Goal: Information Seeking & Learning: Learn about a topic

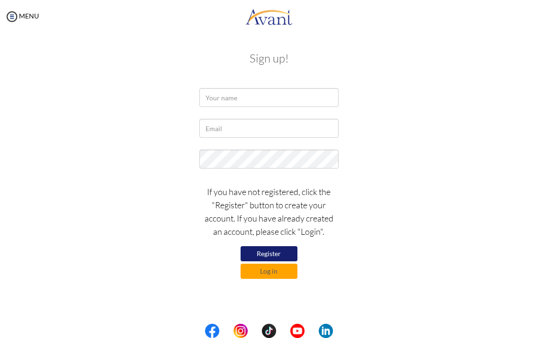
click at [258, 254] on button "Register" at bounding box center [268, 253] width 57 height 15
type input "liezel baldoza"
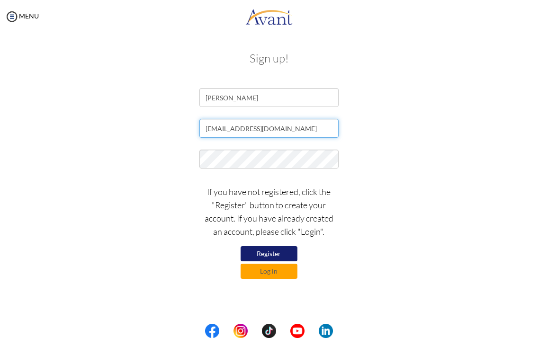
type input "baldozaliezel73@gmail.com"
click at [272, 250] on button "Register" at bounding box center [268, 253] width 57 height 15
click at [267, 270] on button "Log in" at bounding box center [268, 271] width 57 height 15
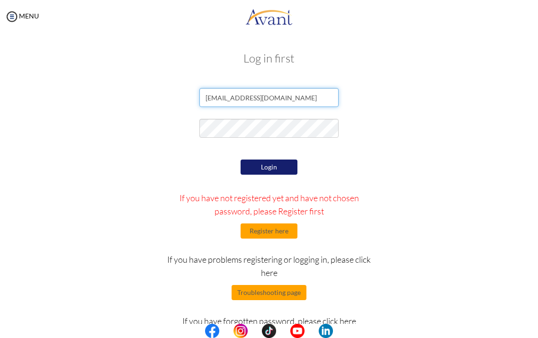
type input "baldozaliezel73@gmail.com"
click at [260, 168] on button "Login" at bounding box center [268, 167] width 57 height 15
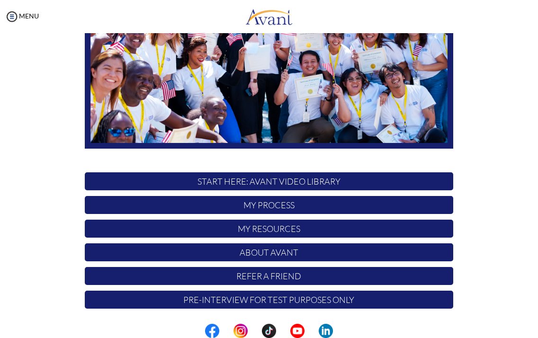
click at [280, 205] on p "My Process" at bounding box center [269, 205] width 368 height 18
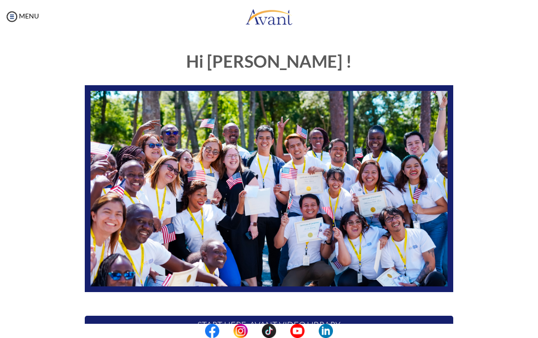
scroll to position [90, 0]
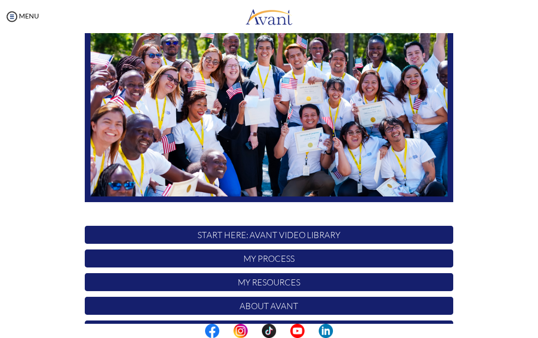
click at [261, 236] on p "START HERE: Avant Video Library" at bounding box center [269, 235] width 368 height 18
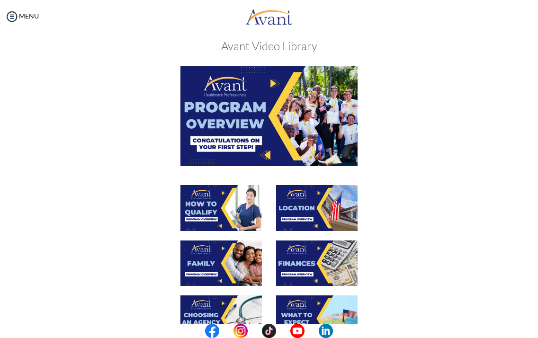
scroll to position [15, 0]
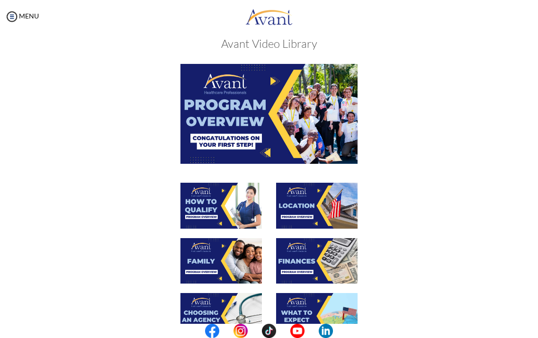
click at [250, 83] on img at bounding box center [268, 113] width 177 height 99
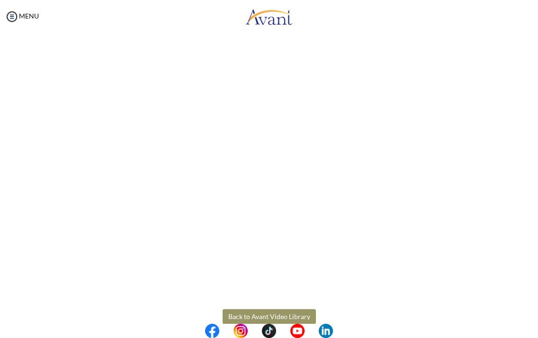
scroll to position [66, 0]
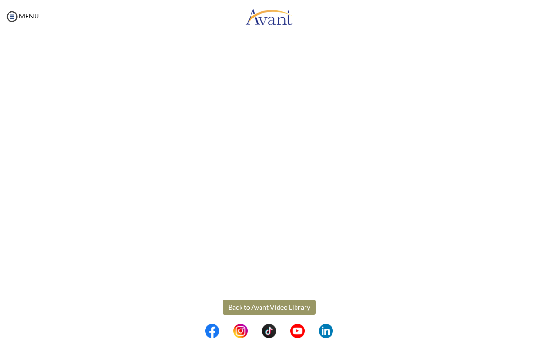
click at [252, 307] on body "Maintenance break. Please come back in 2 hours. MENU My Status What is the next…" at bounding box center [269, 169] width 538 height 338
click at [252, 307] on button "Back to Avant Video Library" at bounding box center [269, 307] width 93 height 15
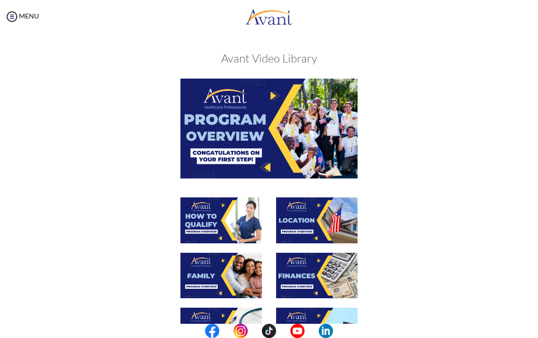
click at [234, 197] on img at bounding box center [220, 220] width 81 height 46
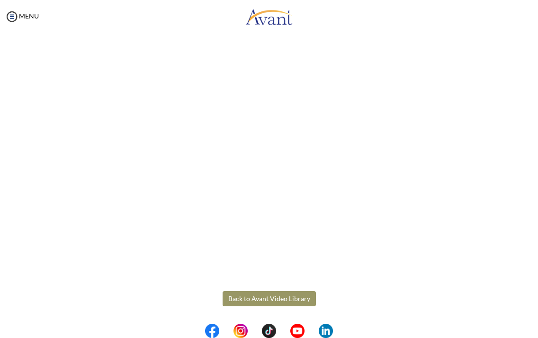
scroll to position [74, 0]
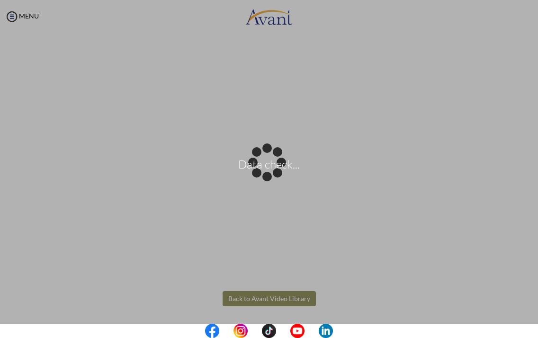
click at [265, 299] on body "Data check... Maintenance break. Please come back in 2 hours. MENU My Status Wh…" at bounding box center [269, 169] width 538 height 338
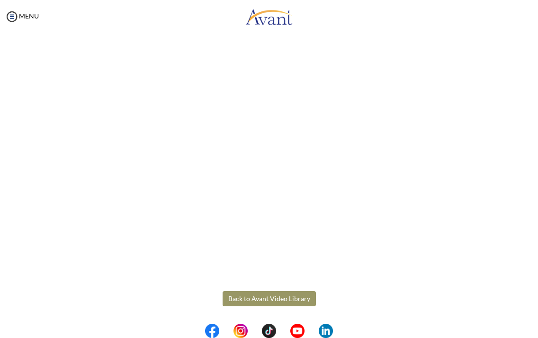
click at [264, 298] on button "Back to Avant Video Library" at bounding box center [269, 298] width 93 height 15
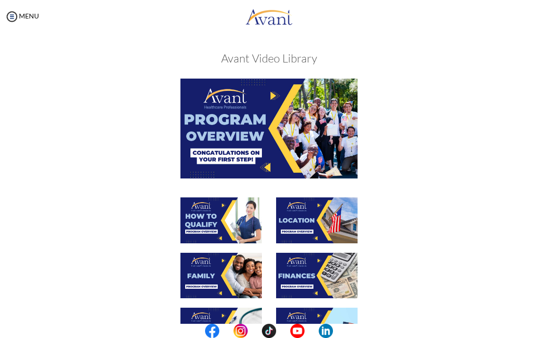
click at [309, 224] on img at bounding box center [316, 220] width 81 height 46
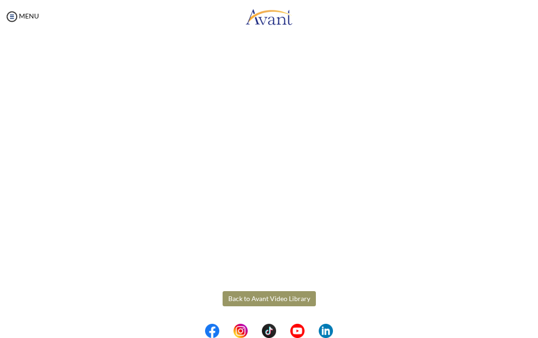
click at [252, 299] on body "Maintenance break. Please come back in 2 hours. MENU My Status What is the next…" at bounding box center [269, 169] width 538 height 338
click at [252, 299] on button "Back to Avant Video Library" at bounding box center [269, 298] width 93 height 15
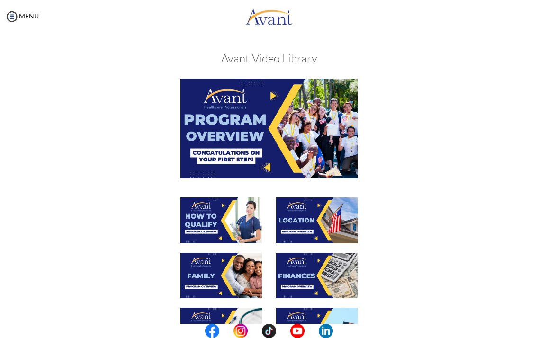
scroll to position [48, 0]
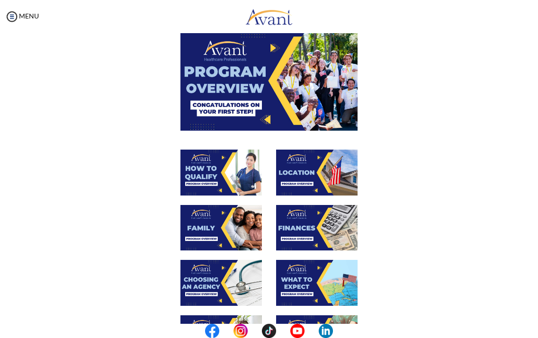
click at [216, 230] on img at bounding box center [220, 228] width 81 height 46
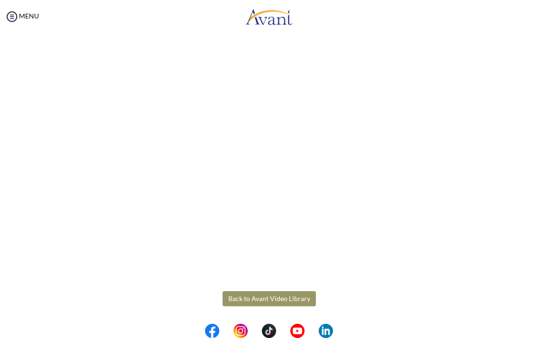
scroll to position [158, 0]
click at [267, 298] on body "Maintenance break. Please come back in 2 hours. MENU My Status What is the next…" at bounding box center [269, 169] width 538 height 338
click at [267, 298] on button "Back to Avant Video Library" at bounding box center [269, 298] width 93 height 15
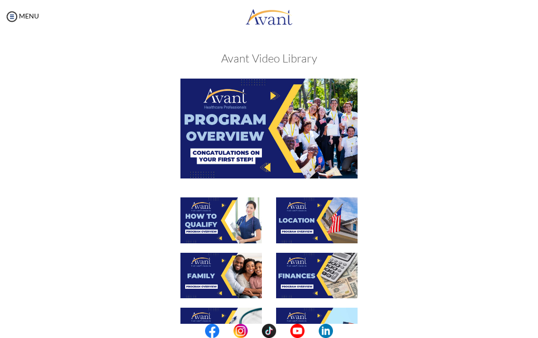
scroll to position [101, 0]
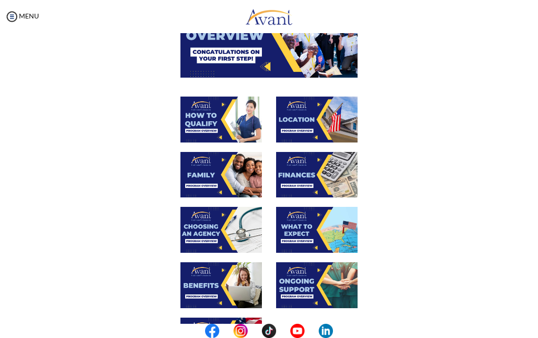
click at [308, 152] on img at bounding box center [316, 175] width 81 height 46
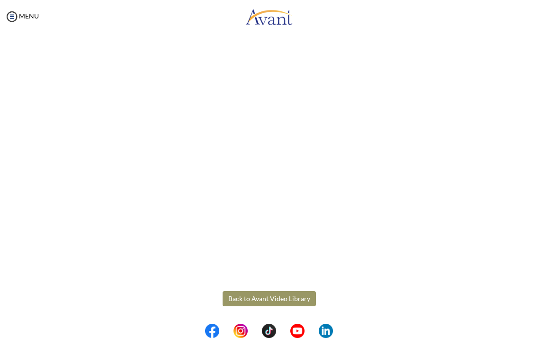
scroll to position [74, 0]
click at [258, 300] on body "Maintenance break. Please come back in 2 hours. MENU My Status What is the next…" at bounding box center [269, 169] width 538 height 338
click at [258, 300] on button "Back to Avant Video Library" at bounding box center [269, 298] width 93 height 15
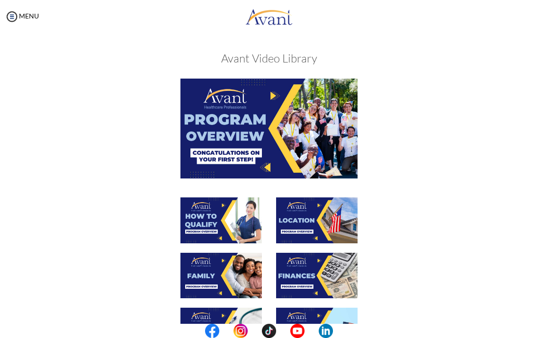
scroll to position [127, 0]
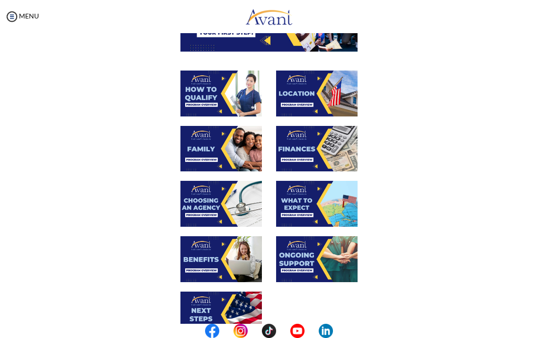
click at [198, 181] on img at bounding box center [220, 204] width 81 height 46
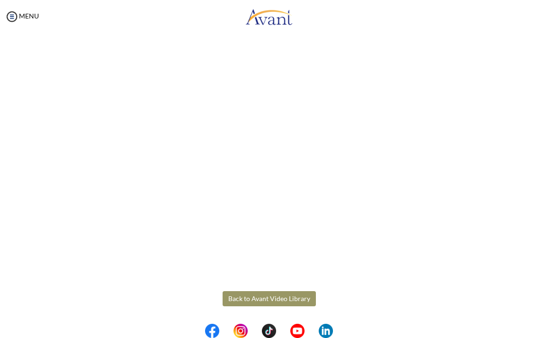
scroll to position [158, 0]
click at [281, 300] on body "Maintenance break. Please come back in 2 hours. MENU My Status What is the next…" at bounding box center [269, 169] width 538 height 338
click at [281, 297] on button "Back to Avant Video Library" at bounding box center [269, 298] width 93 height 15
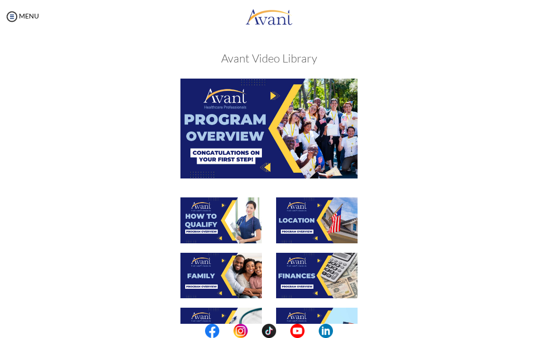
scroll to position [125, 0]
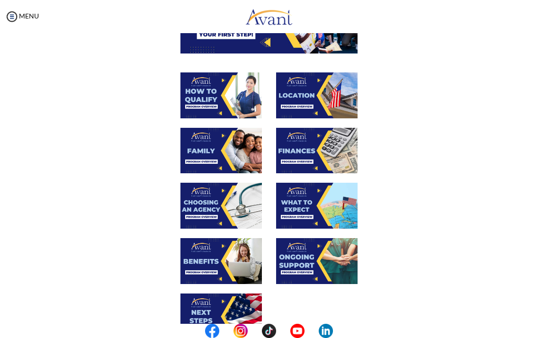
click at [299, 205] on img at bounding box center [316, 206] width 81 height 46
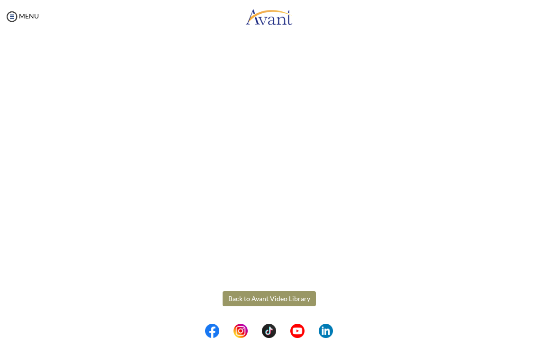
scroll to position [158, 0]
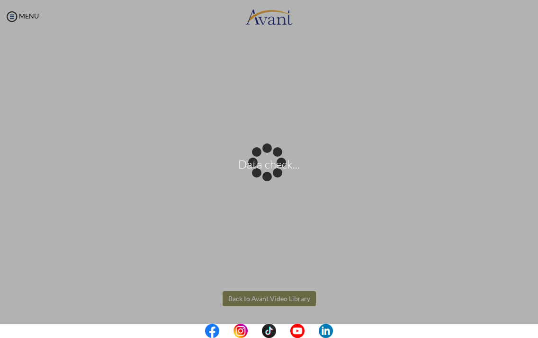
click at [277, 293] on body "Data check... Maintenance break. Please come back in 2 hours. MENU My Status Wh…" at bounding box center [269, 169] width 538 height 338
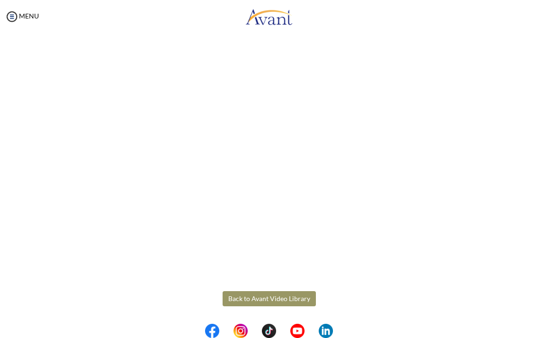
click at [273, 301] on button "Back to Avant Video Library" at bounding box center [269, 298] width 93 height 15
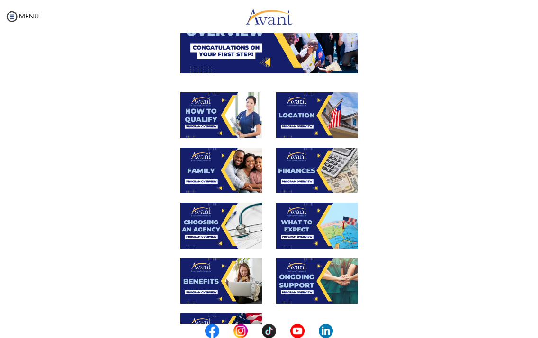
scroll to position [172, 0]
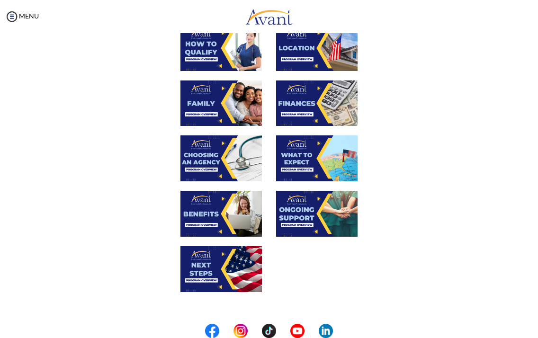
click at [216, 224] on img at bounding box center [220, 214] width 81 height 46
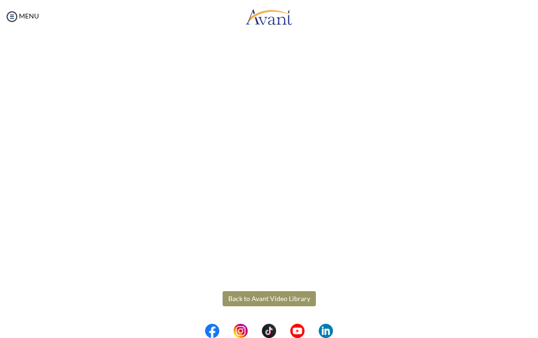
scroll to position [0, 0]
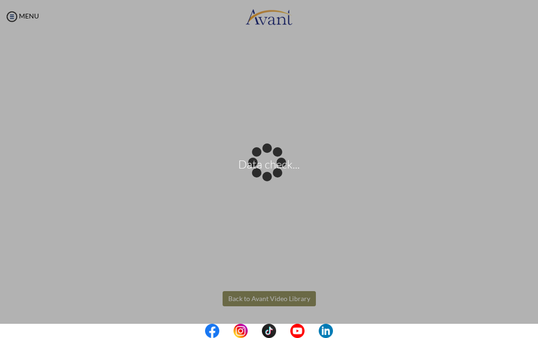
click at [270, 296] on body "Data check... Maintenance break. Please come back in 2 hours. MENU My Status Wh…" at bounding box center [269, 169] width 538 height 338
click at [282, 296] on body "Data check... Maintenance break. Please come back in 2 hours. MENU My Status Wh…" at bounding box center [269, 169] width 538 height 338
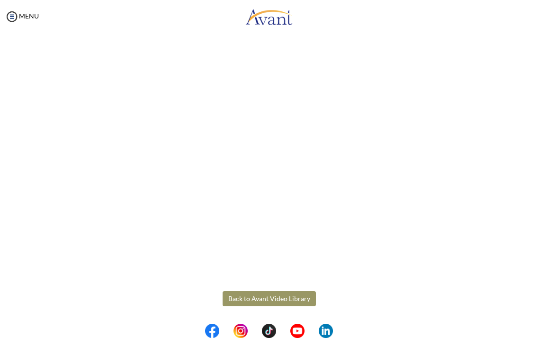
click at [282, 296] on button "Back to Avant Video Library" at bounding box center [269, 298] width 93 height 15
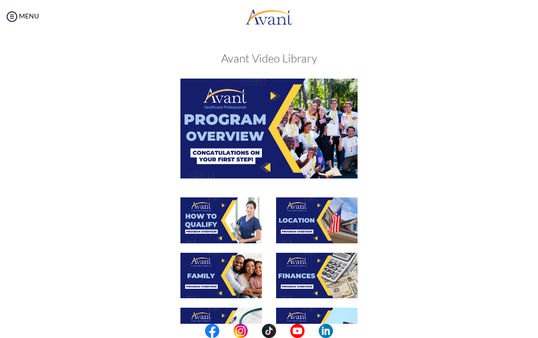
scroll to position [142, 0]
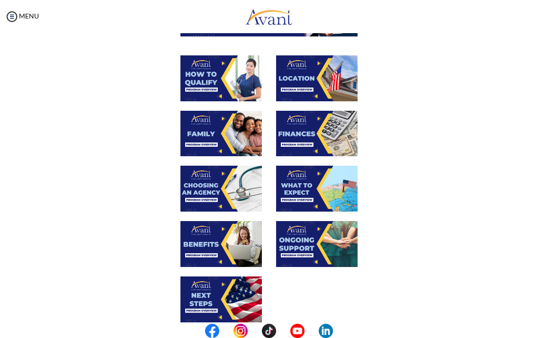
click at [294, 221] on img at bounding box center [316, 244] width 81 height 46
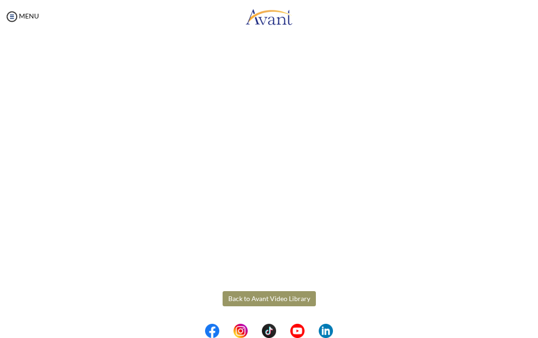
scroll to position [0, 0]
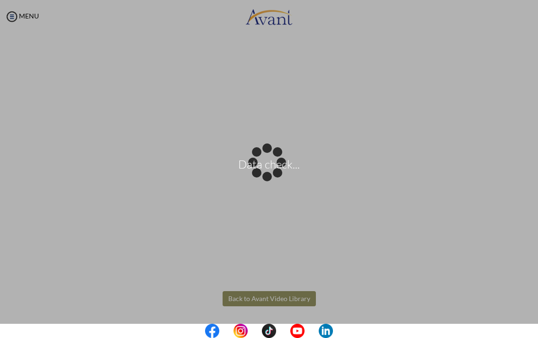
click at [250, 296] on body "Data check... Maintenance break. Please come back in 2 hours. MENU My Status Wh…" at bounding box center [269, 169] width 538 height 338
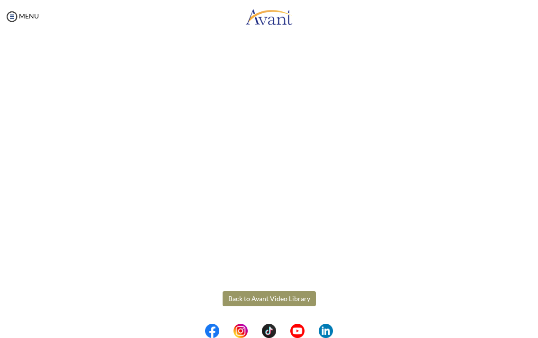
click at [251, 298] on button "Back to Avant Video Library" at bounding box center [269, 298] width 93 height 15
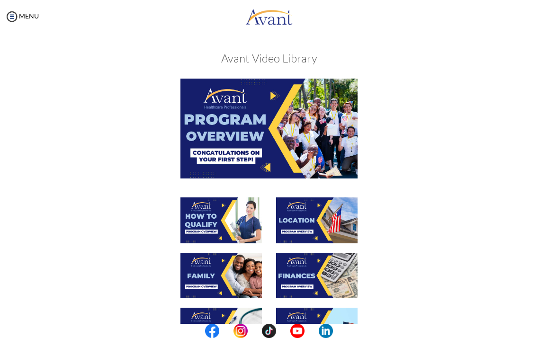
scroll to position [231, 0]
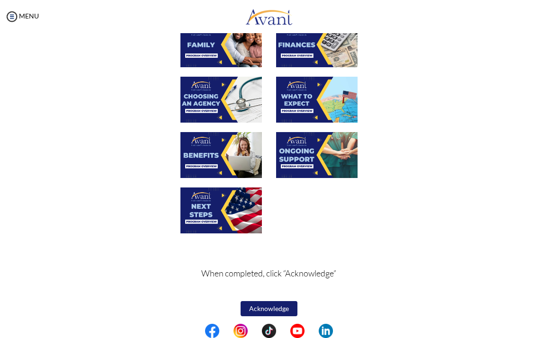
click at [205, 201] on img at bounding box center [220, 210] width 81 height 46
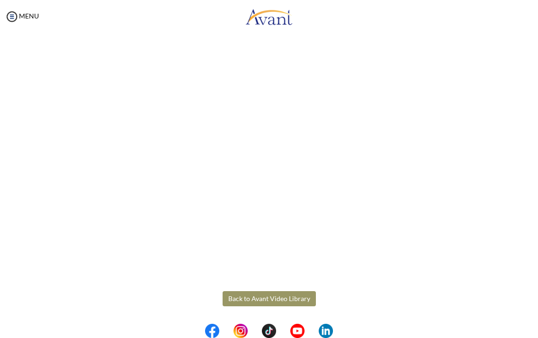
scroll to position [0, 0]
click at [270, 300] on body "Maintenance break. Please come back in 2 hours. MENU My Status What is the next…" at bounding box center [269, 169] width 538 height 338
click at [270, 300] on button "Back to Avant Video Library" at bounding box center [269, 298] width 93 height 15
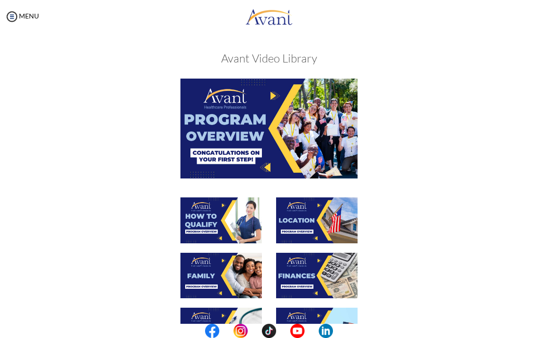
scroll to position [235, 0]
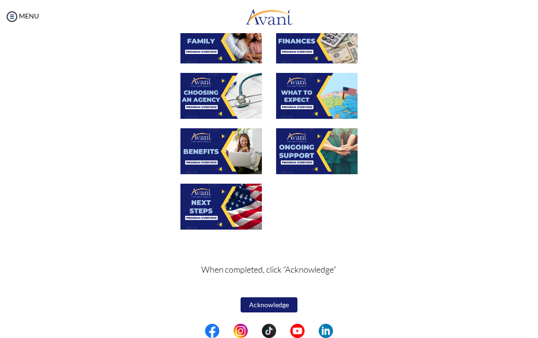
click at [269, 308] on button "Acknowledge" at bounding box center [268, 304] width 57 height 15
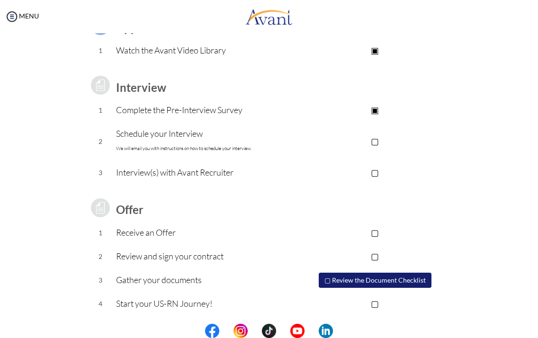
scroll to position [0, 0]
